Goal: Task Accomplishment & Management: Manage account settings

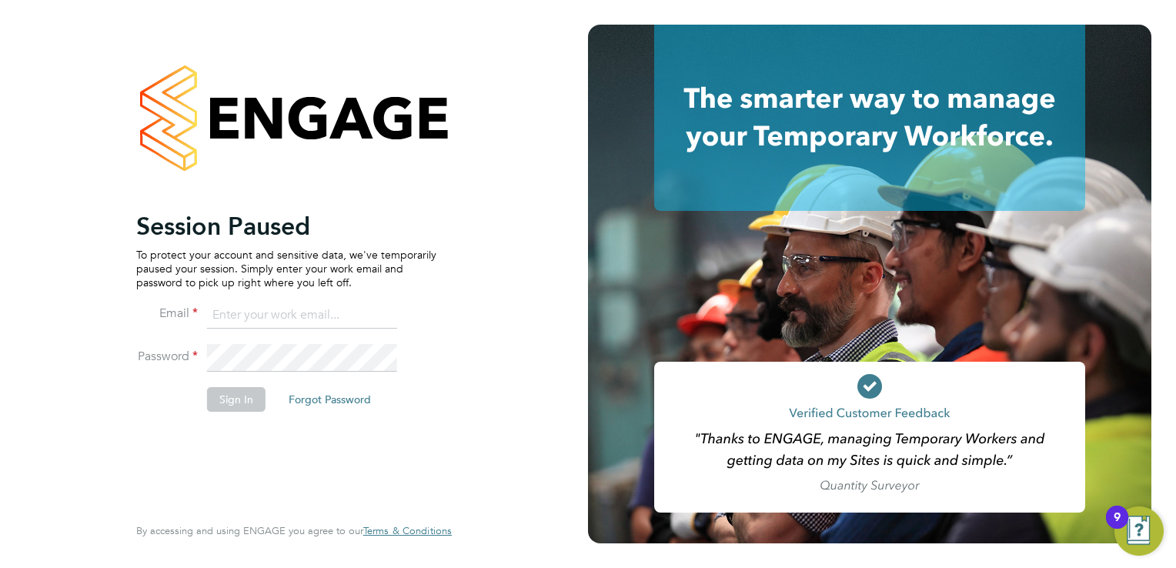
type input "[EMAIL_ADDRESS][DOMAIN_NAME]"
click at [247, 392] on button "Sign In" at bounding box center [236, 399] width 58 height 25
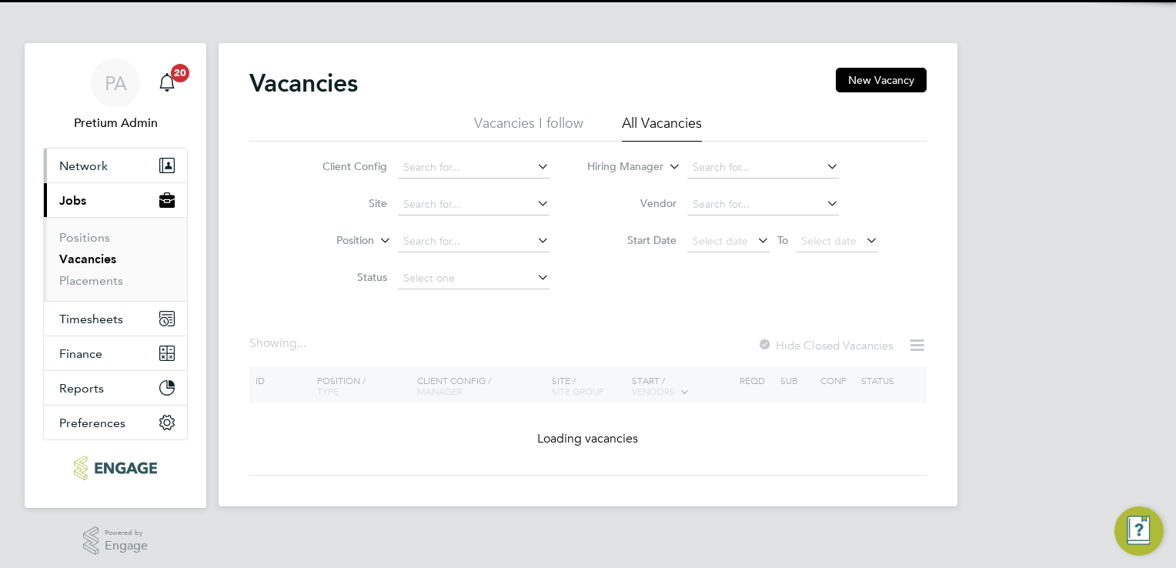
click at [77, 155] on button "Network" at bounding box center [115, 166] width 143 height 34
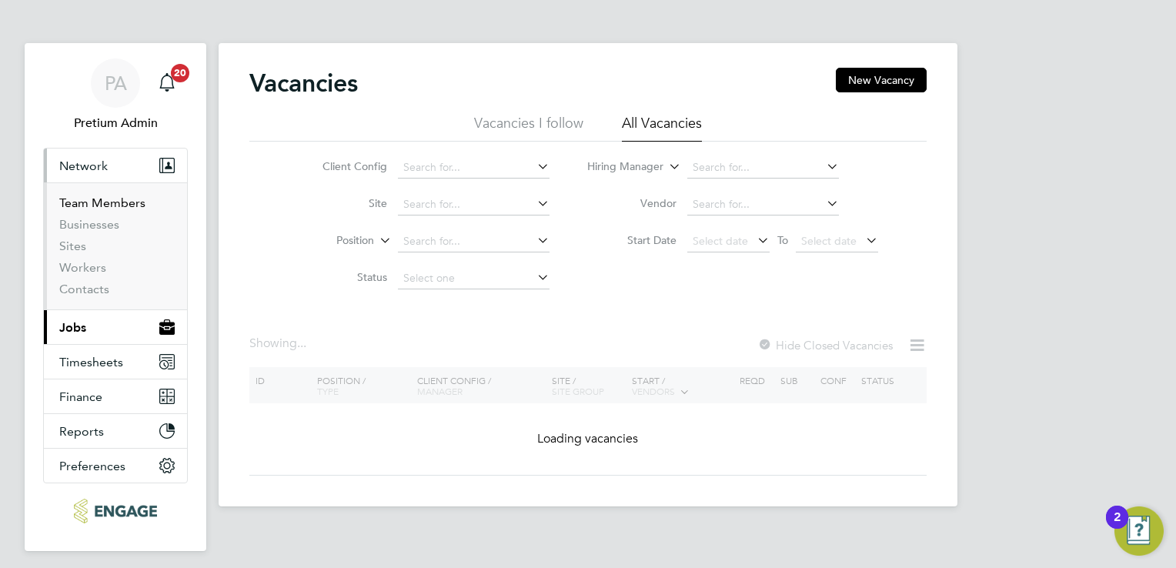
click at [86, 208] on link "Team Members" at bounding box center [102, 202] width 86 height 15
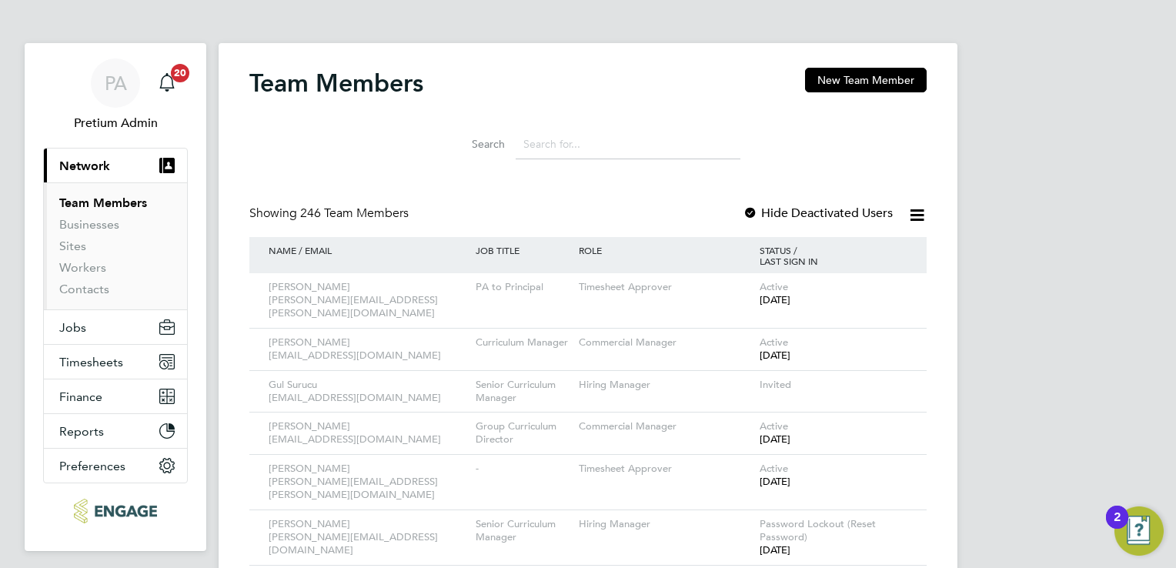
click at [594, 145] on input at bounding box center [628, 144] width 225 height 30
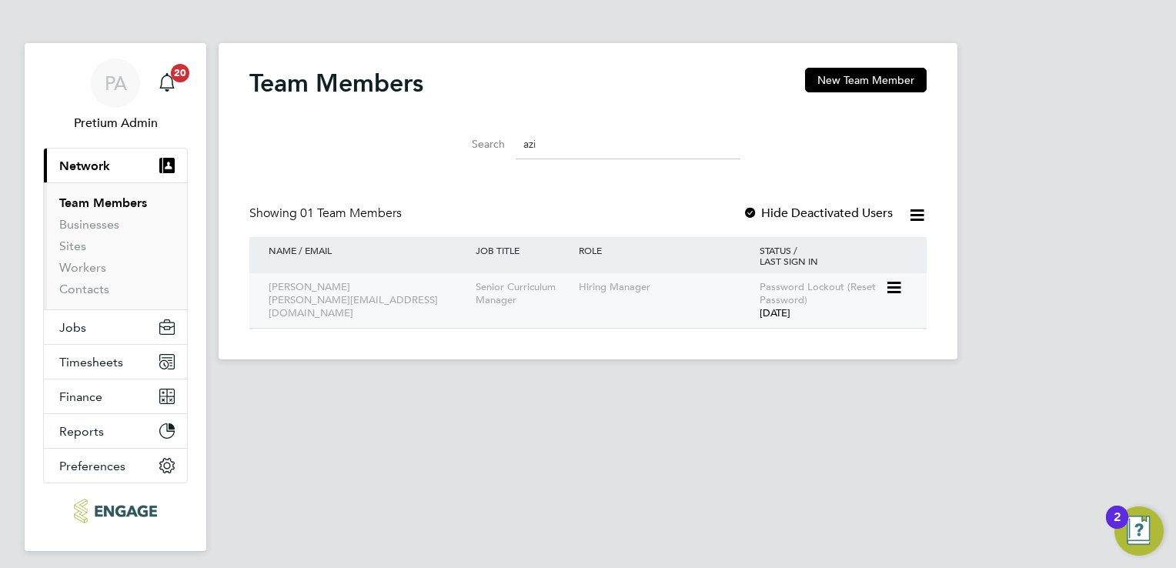
type input "azi"
click at [890, 287] on icon at bounding box center [892, 288] width 15 height 18
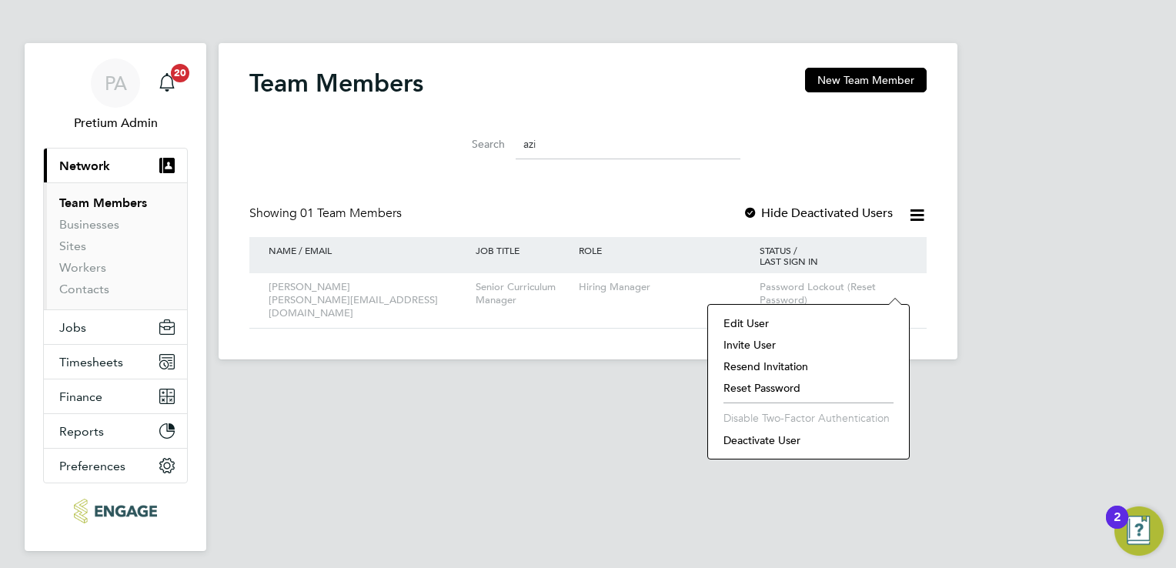
click at [768, 384] on li "Reset Password" at bounding box center [808, 388] width 185 height 22
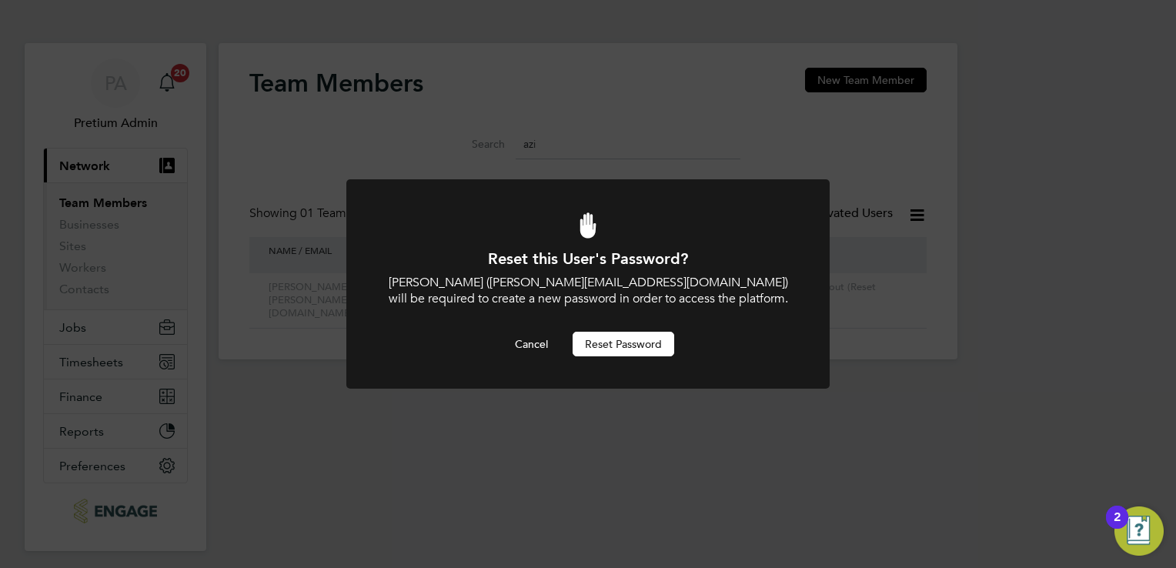
click at [610, 340] on button "Reset Password" at bounding box center [624, 344] width 102 height 25
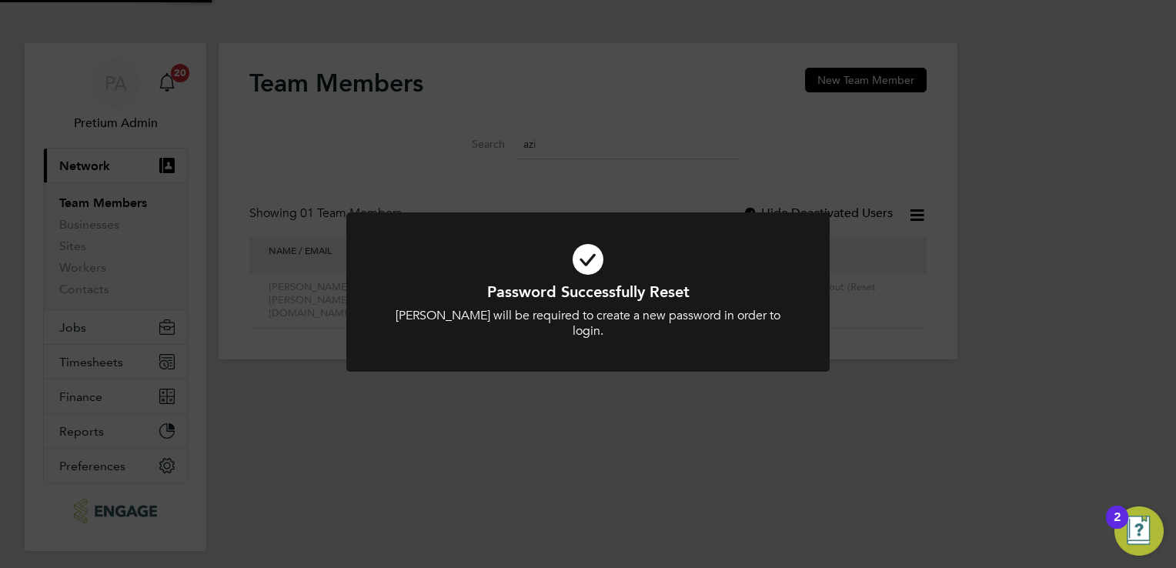
click at [530, 442] on div "Password Successfully Reset Aziza Said will be required to create a new passwor…" at bounding box center [588, 284] width 1176 height 568
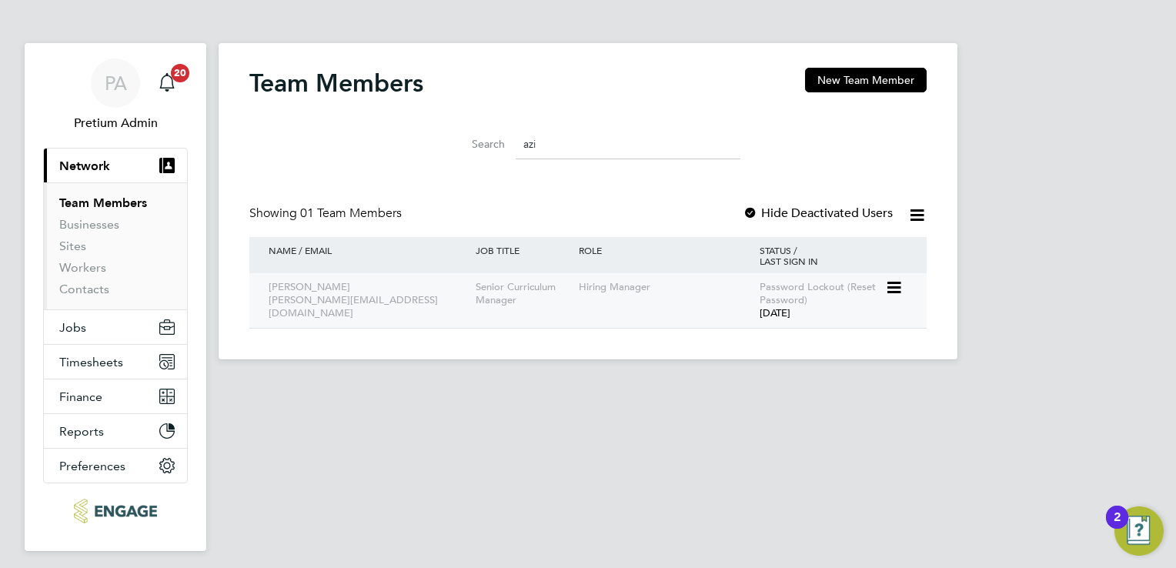
click at [890, 286] on icon at bounding box center [892, 288] width 15 height 18
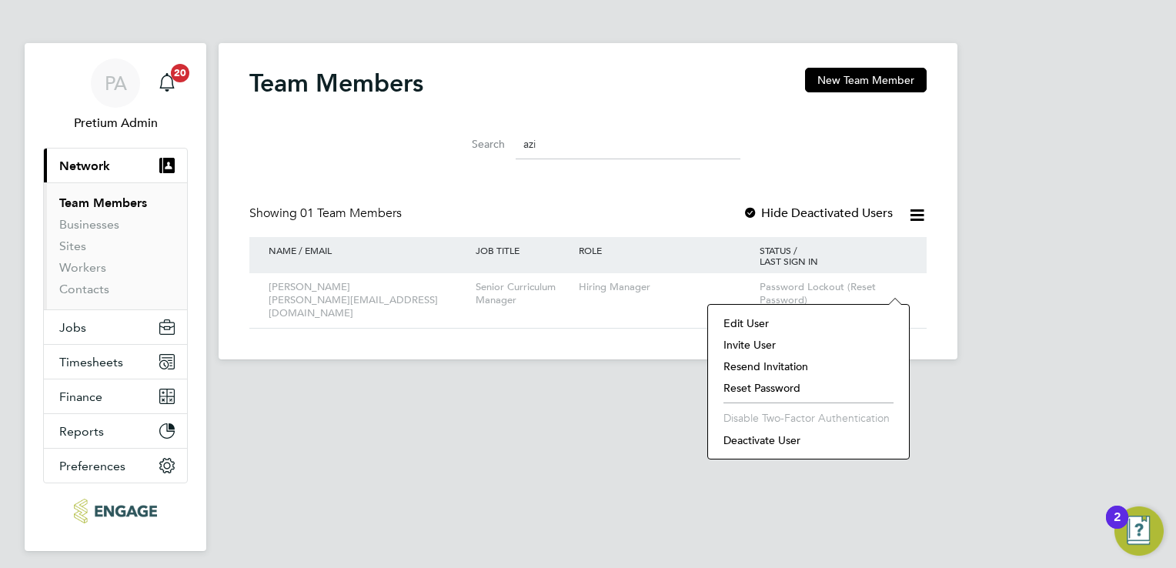
click at [783, 387] on li "Reset Password" at bounding box center [808, 388] width 185 height 22
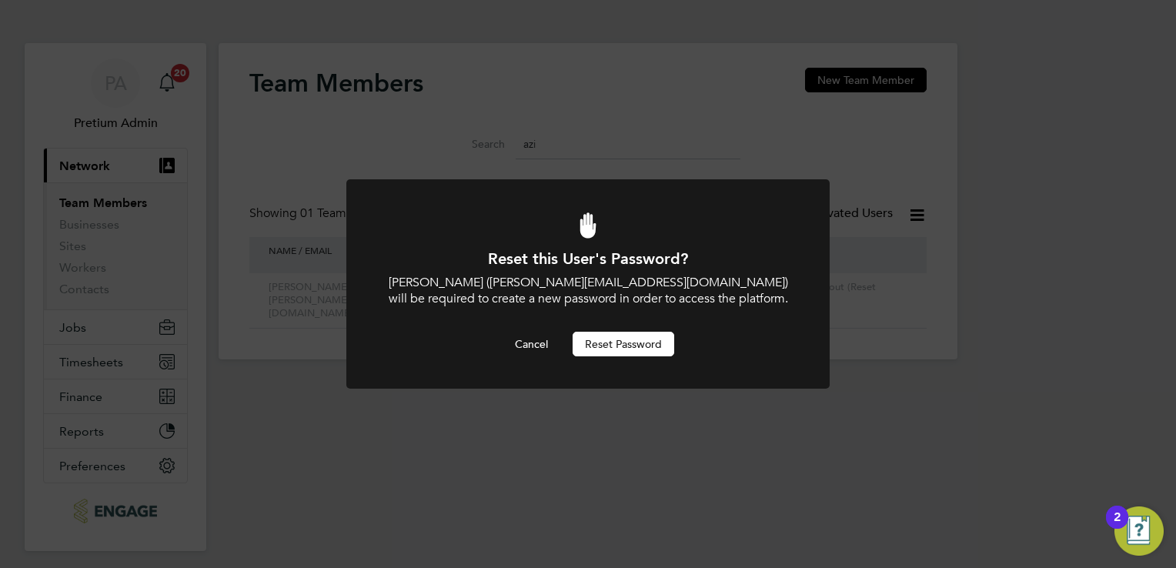
click at [616, 340] on button "Reset Password" at bounding box center [624, 344] width 102 height 25
